Goal: Navigation & Orientation: Find specific page/section

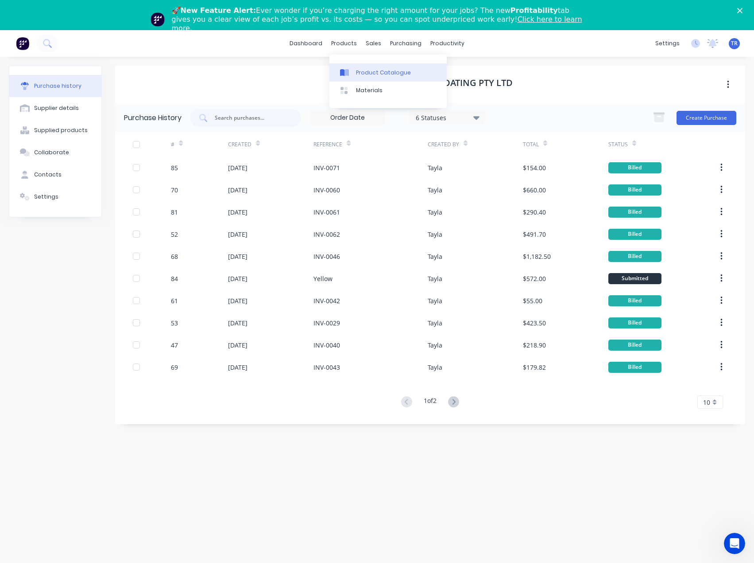
click at [353, 64] on link "Product Catalogue" at bounding box center [388, 72] width 117 height 18
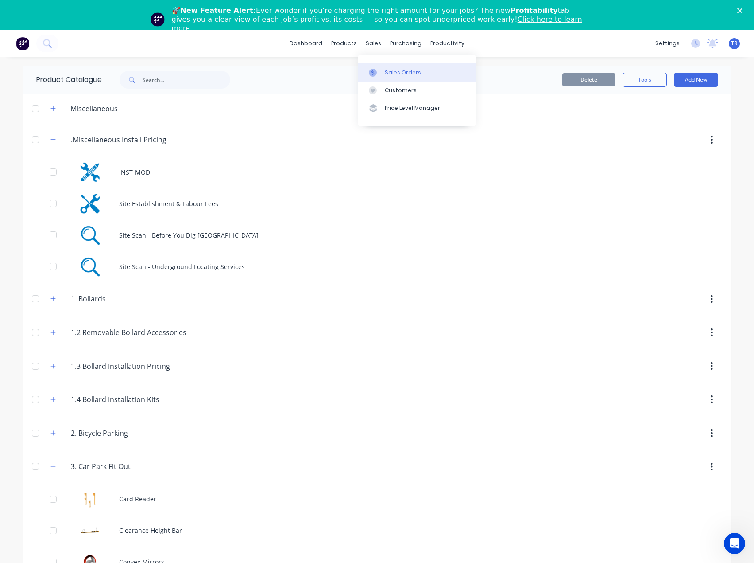
click at [382, 76] on div at bounding box center [375, 73] width 13 height 8
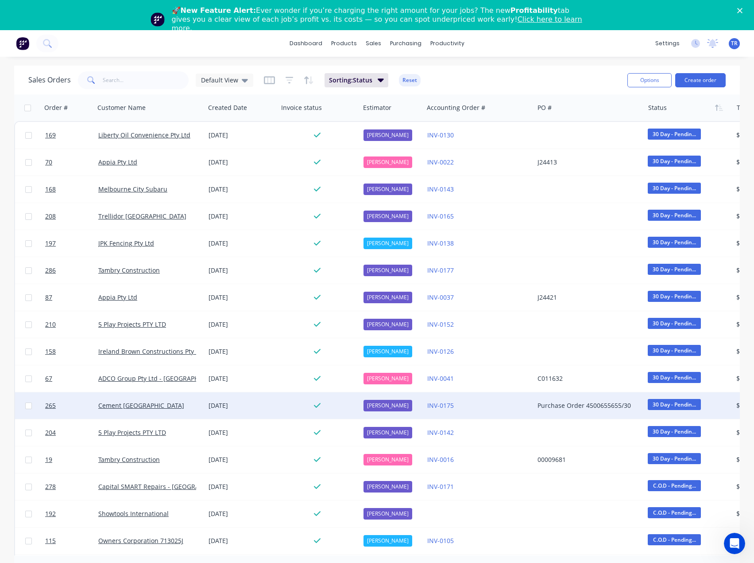
scroll to position [246, 0]
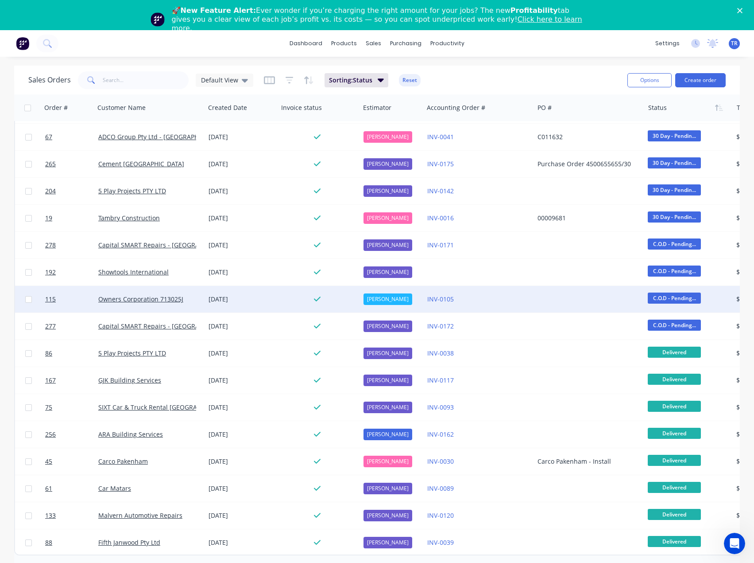
click at [280, 294] on div at bounding box center [319, 299] width 82 height 27
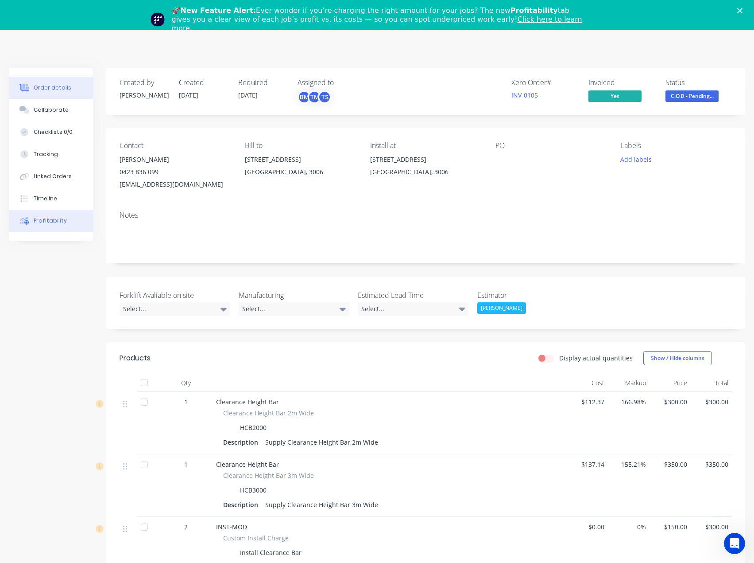
click at [64, 226] on button "Profitability" at bounding box center [51, 221] width 84 height 22
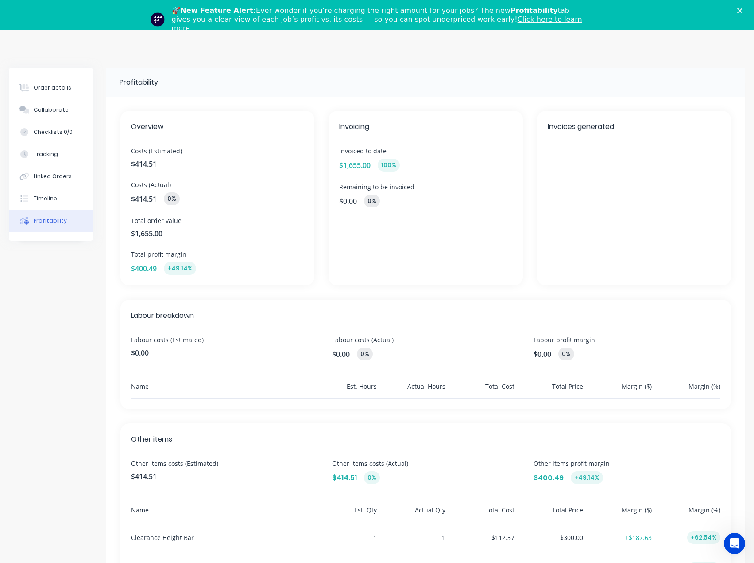
click at [744, 11] on div "🚀 New Feature Alert: Ever wonder if you’re charging the right amount for your j…" at bounding box center [377, 20] width 754 height 32
click at [743, 11] on icon "Close" at bounding box center [740, 10] width 5 height 5
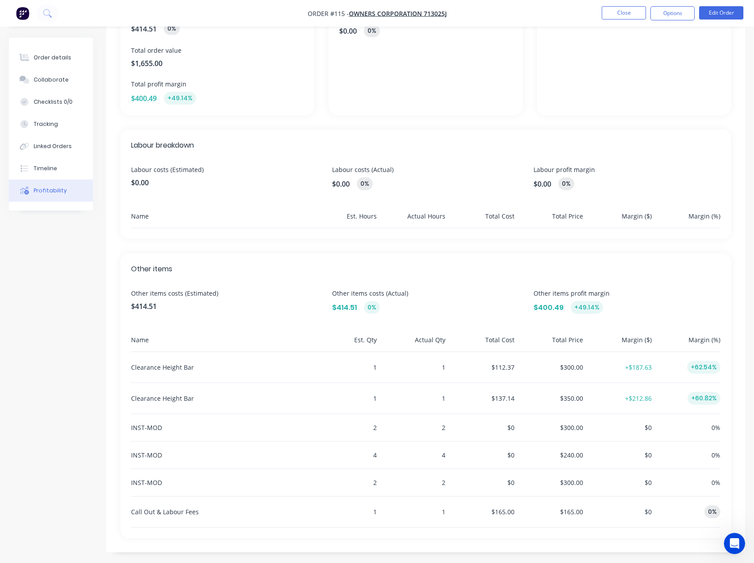
scroll to position [144, 0]
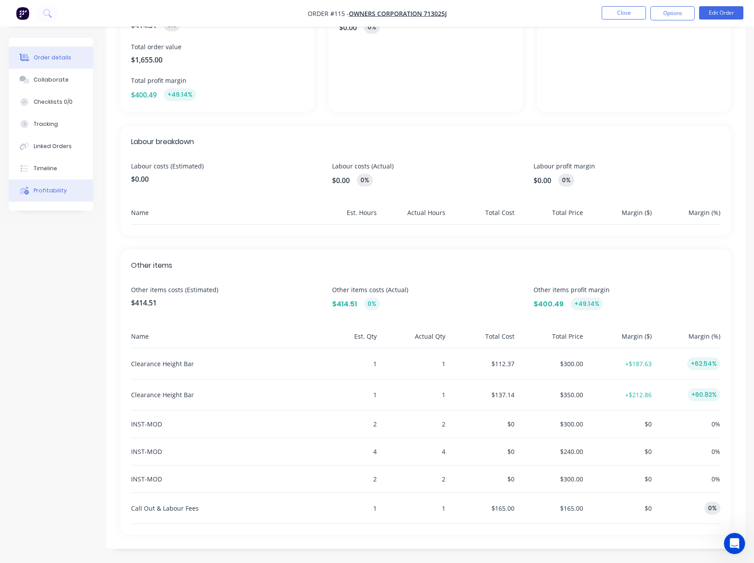
click at [35, 51] on button "Order details" at bounding box center [51, 58] width 84 height 22
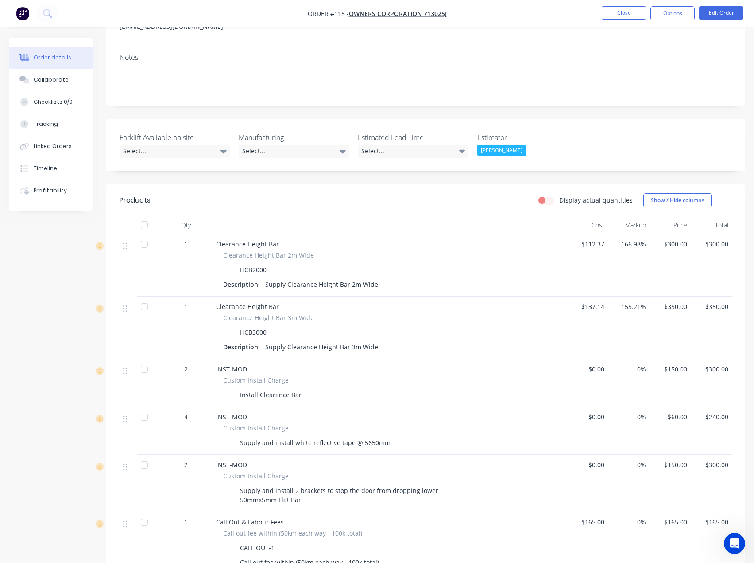
scroll to position [120, 0]
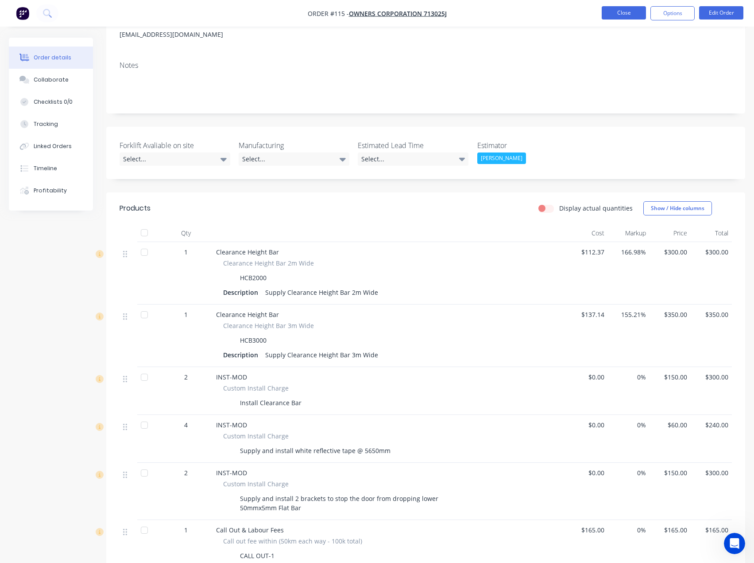
click at [623, 12] on button "Close" at bounding box center [624, 12] width 44 height 13
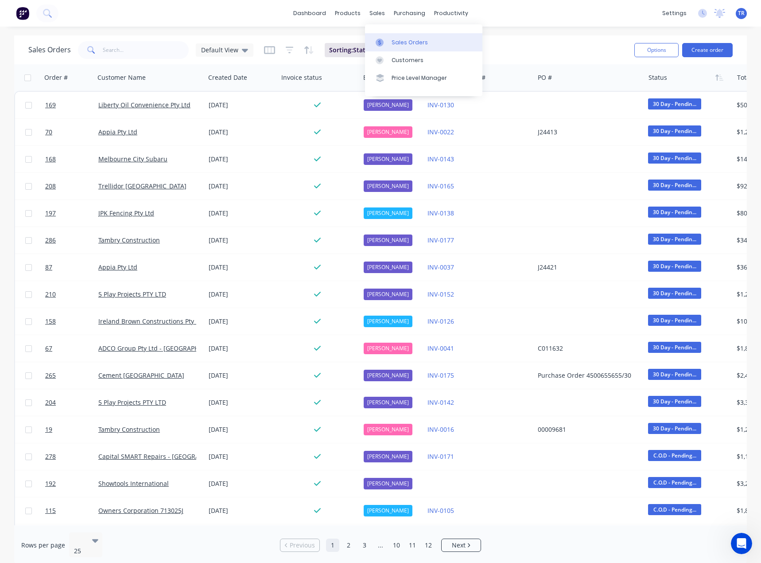
click at [387, 34] on link "Sales Orders" at bounding box center [423, 42] width 117 height 18
click at [379, 40] on icon at bounding box center [380, 43] width 8 height 8
click at [351, 35] on link "Product Catalogue" at bounding box center [391, 42] width 117 height 18
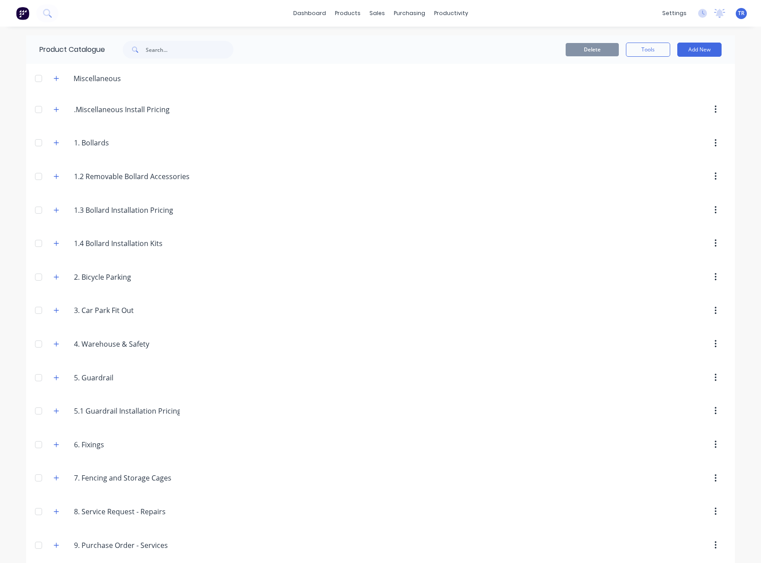
click at [47, 77] on div "Miscellaneous" at bounding box center [88, 78] width 82 height 11
click at [51, 78] on button "button" at bounding box center [56, 78] width 11 height 11
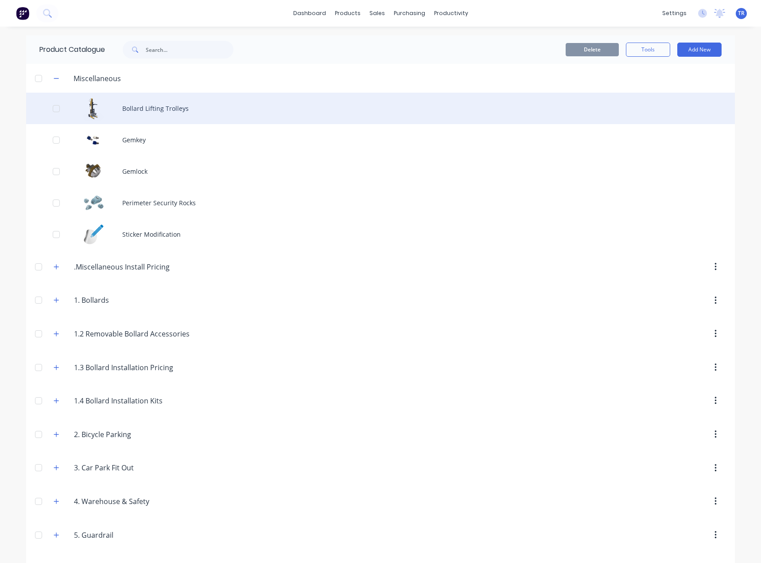
click at [129, 117] on div "Bollard Lifting Trolleys" at bounding box center [380, 108] width 709 height 31
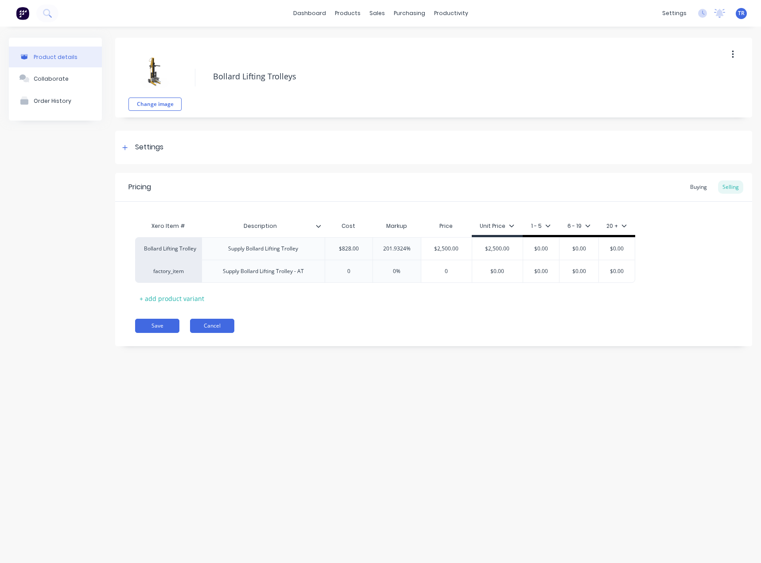
click at [214, 326] on button "Cancel" at bounding box center [212, 326] width 44 height 14
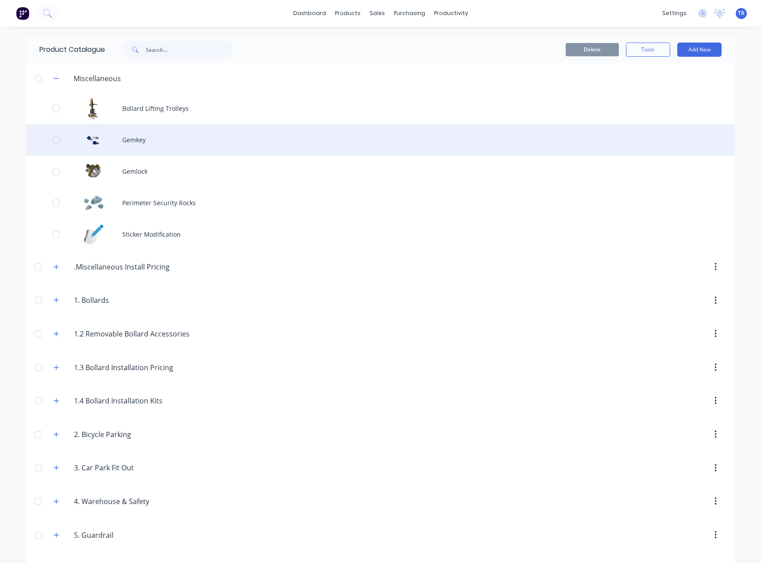
click at [147, 140] on div "Gemkey" at bounding box center [380, 139] width 709 height 31
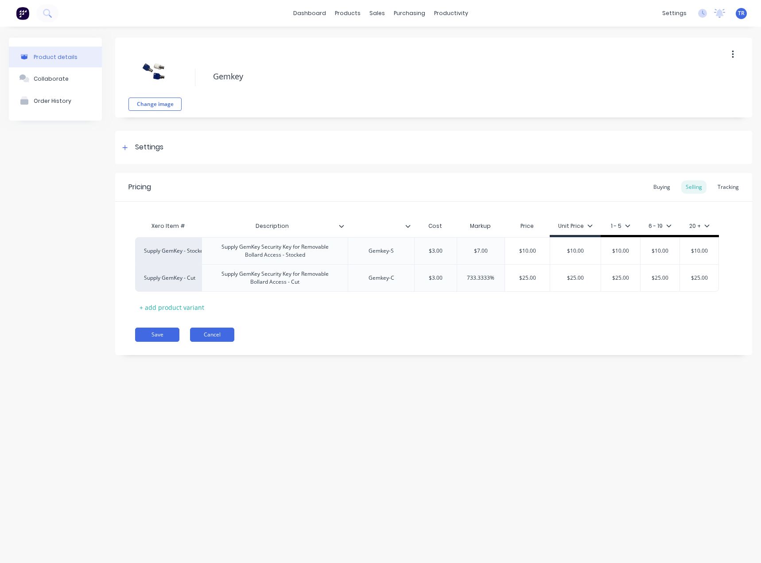
click at [209, 335] on button "Cancel" at bounding box center [212, 334] width 44 height 14
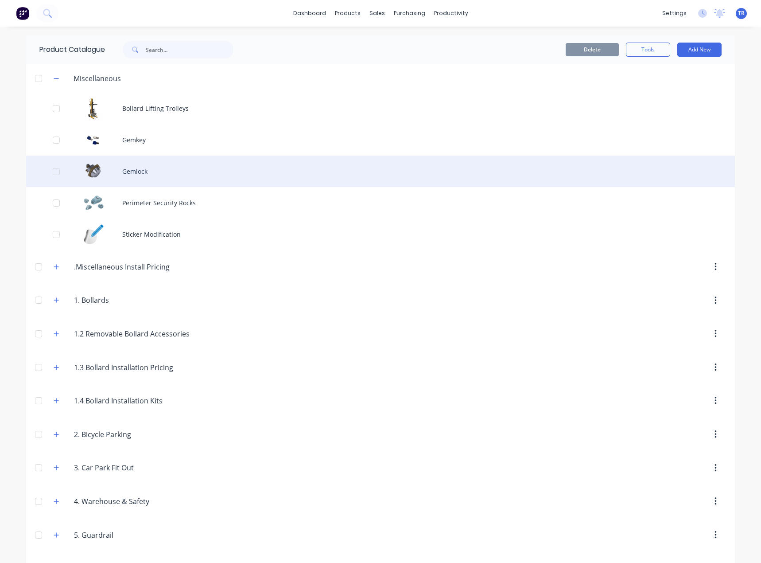
click at [147, 167] on div "Gemlock" at bounding box center [380, 170] width 709 height 31
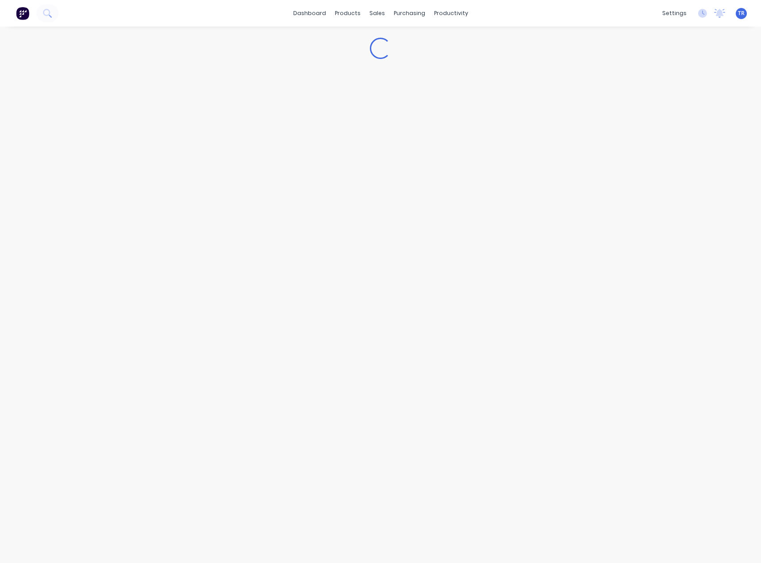
type textarea "x"
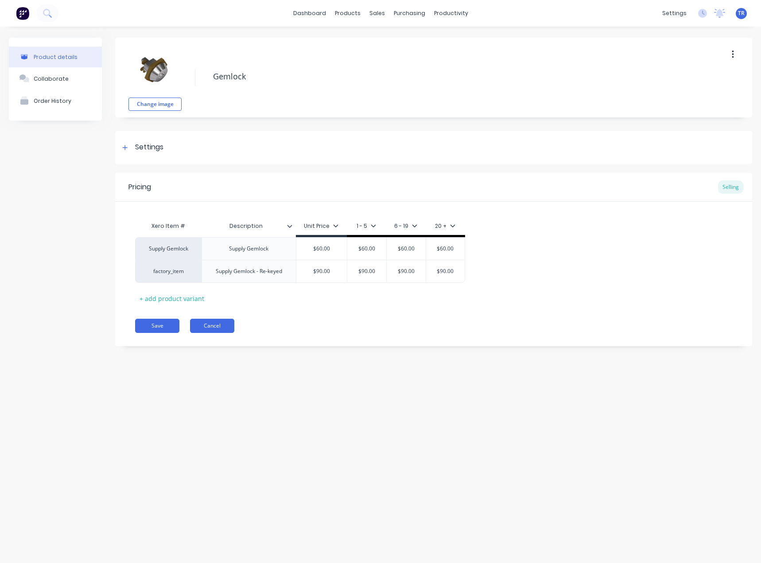
click at [217, 323] on button "Cancel" at bounding box center [212, 326] width 44 height 14
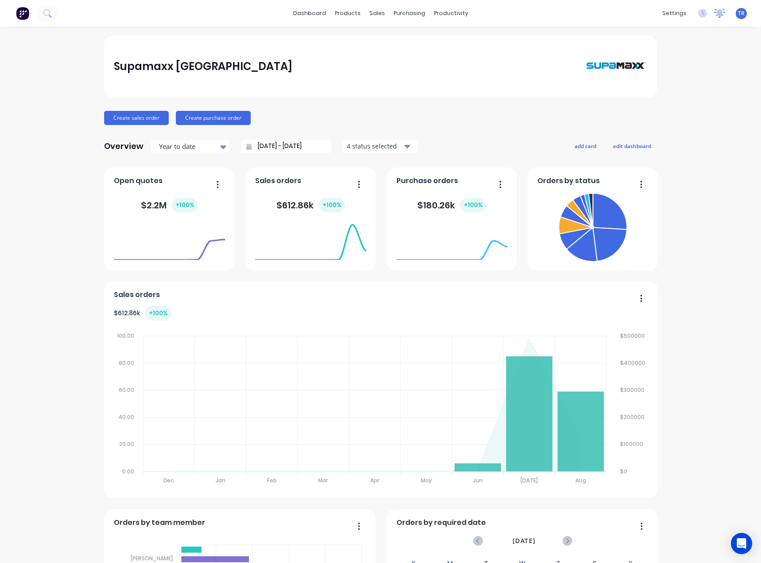
click at [716, 13] on icon at bounding box center [720, 12] width 8 height 7
